Goal: Communication & Community: Answer question/provide support

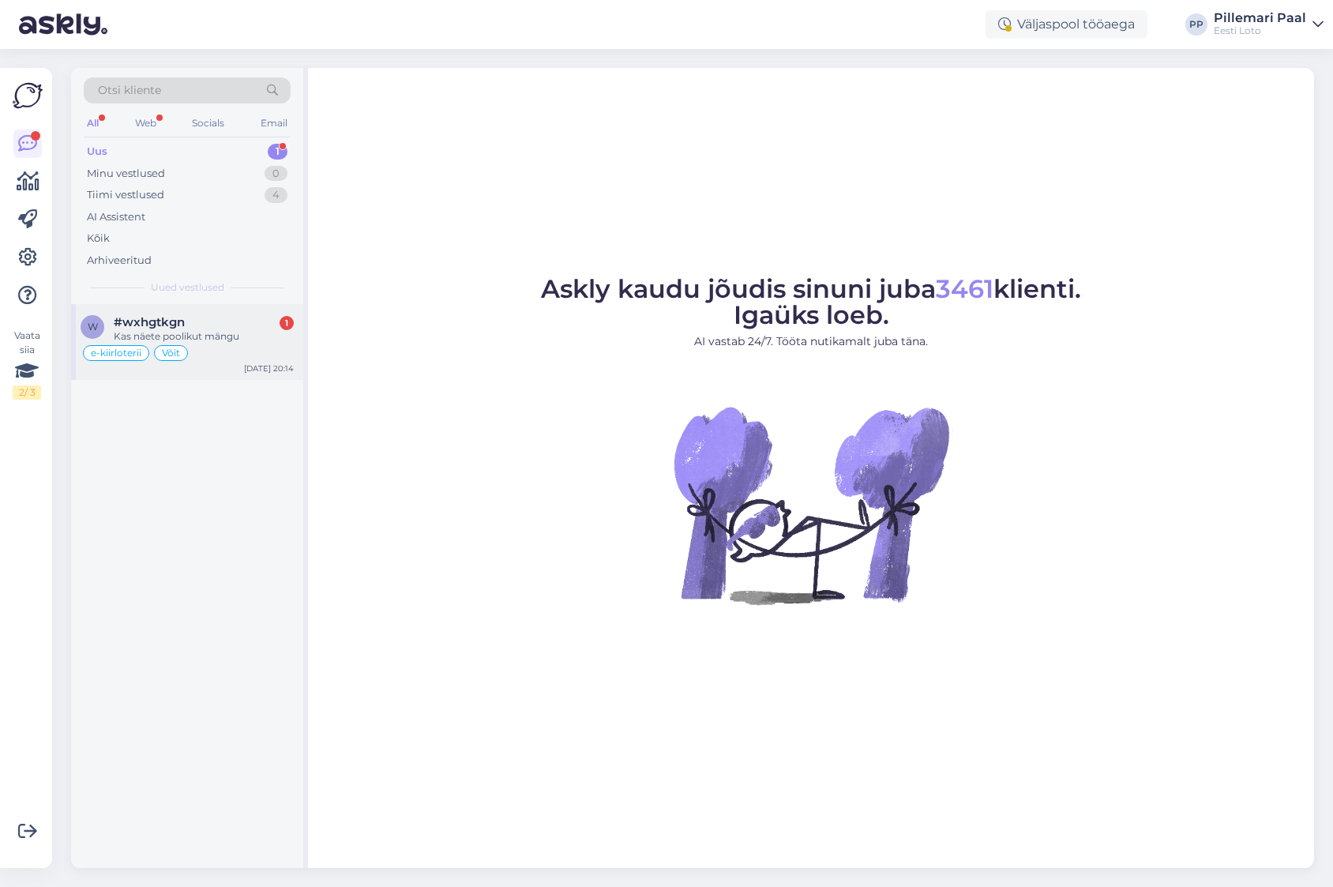
click at [201, 334] on div "Kas näete poolikut mängu" at bounding box center [204, 336] width 180 height 14
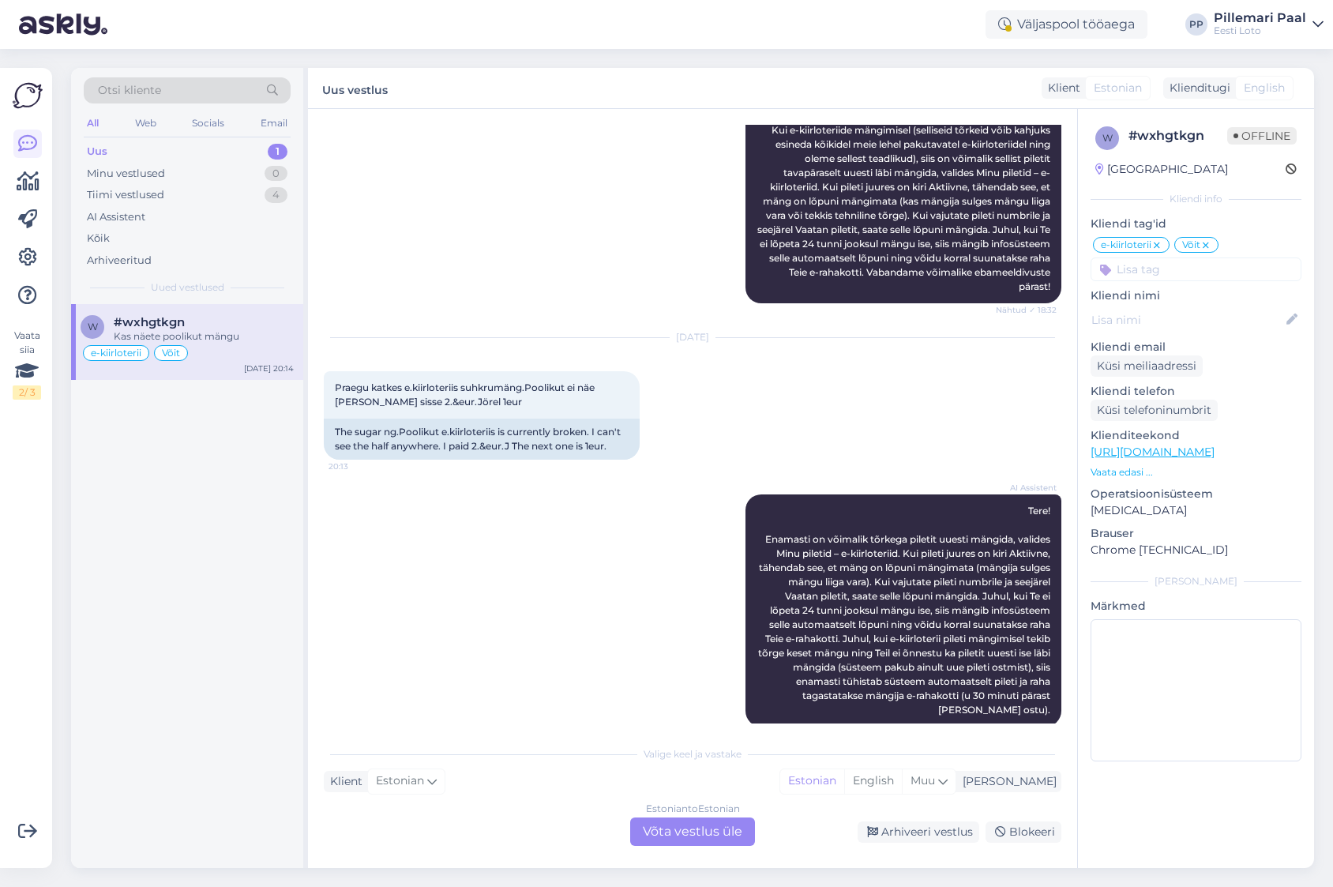
scroll to position [2390, 0]
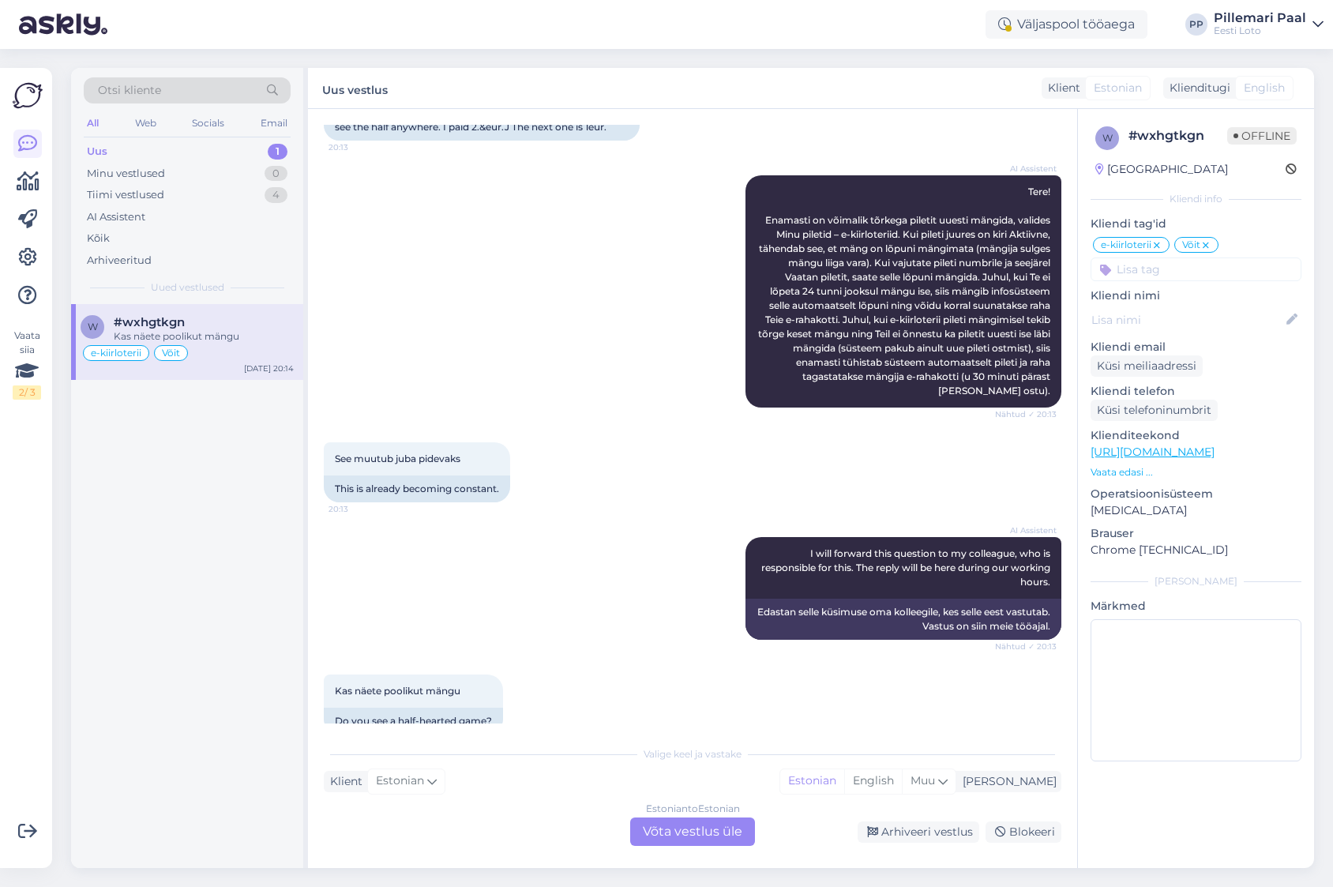
click at [719, 830] on div "Estonian to Estonian Võta vestlus üle" at bounding box center [692, 831] width 125 height 28
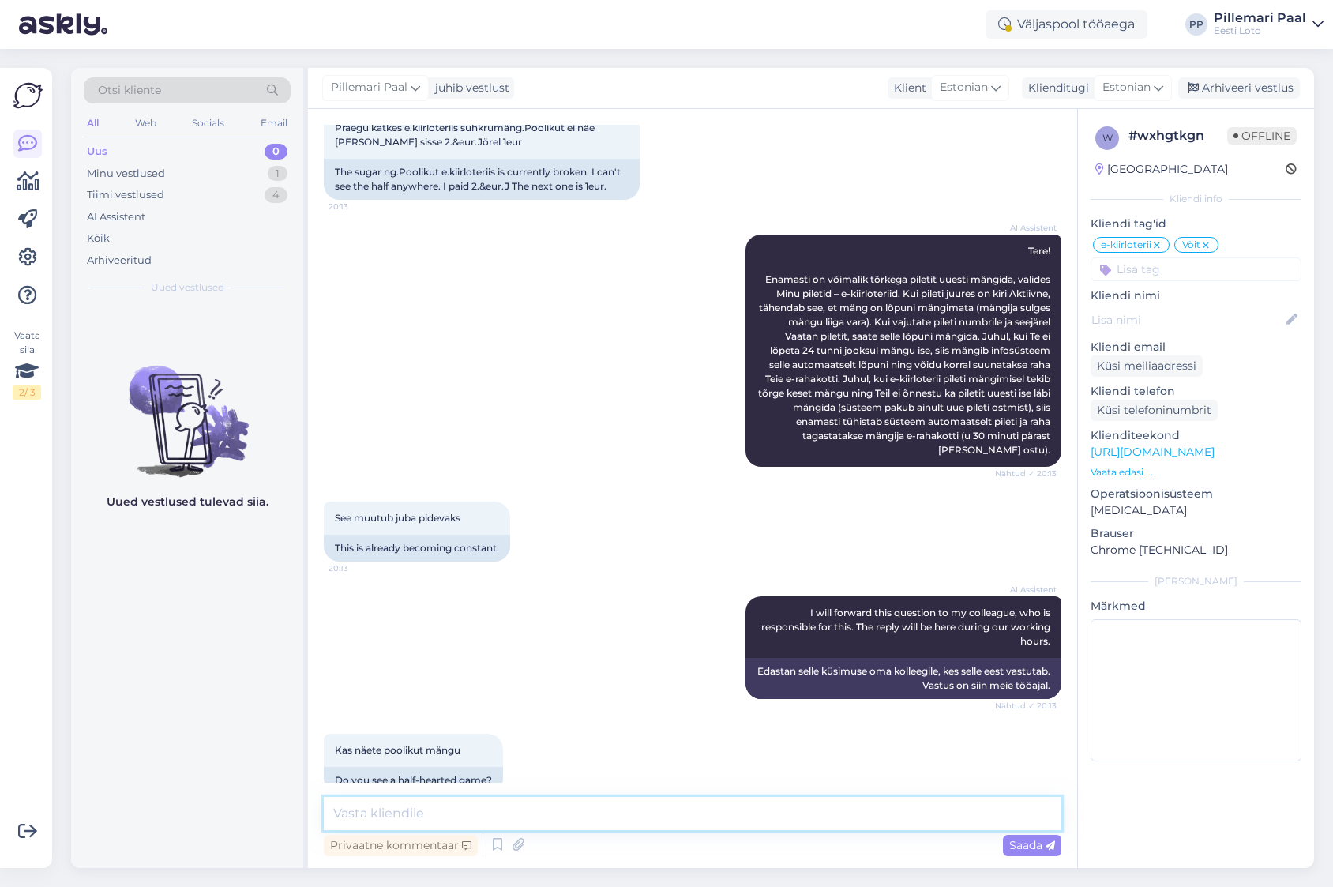
click at [695, 812] on textarea at bounding box center [692, 813] width 737 height 33
type textarea "t"
type textarea "Täpsemaks kontrollimiseks teatage enda isikukood."
click at [684, 816] on textarea "Täpsemaks kontrollimiseks teatage enda isikukood." at bounding box center [692, 813] width 737 height 33
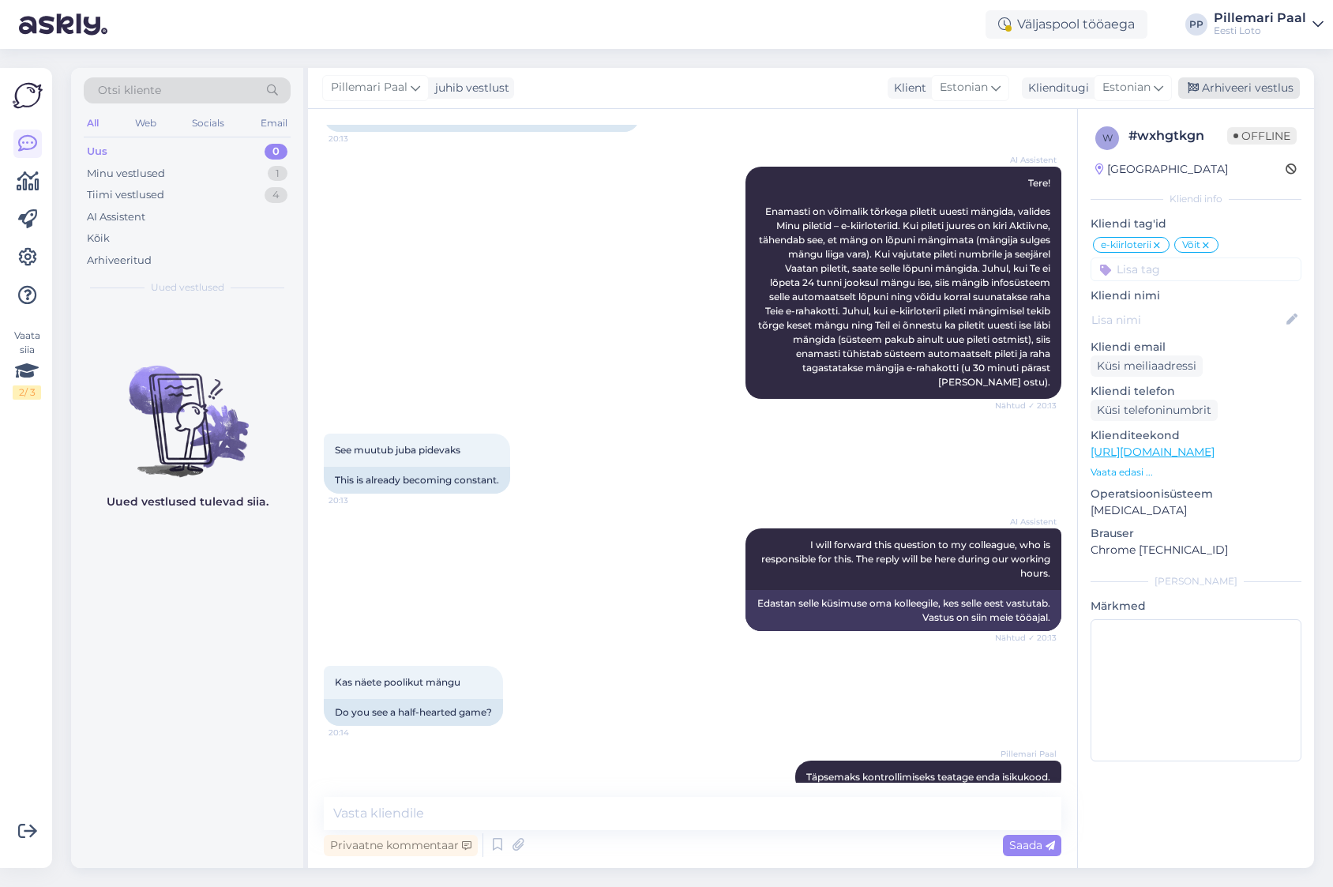
click at [1232, 89] on div "Arhiveeri vestlus" at bounding box center [1239, 87] width 122 height 21
